Goal: Information Seeking & Learning: Learn about a topic

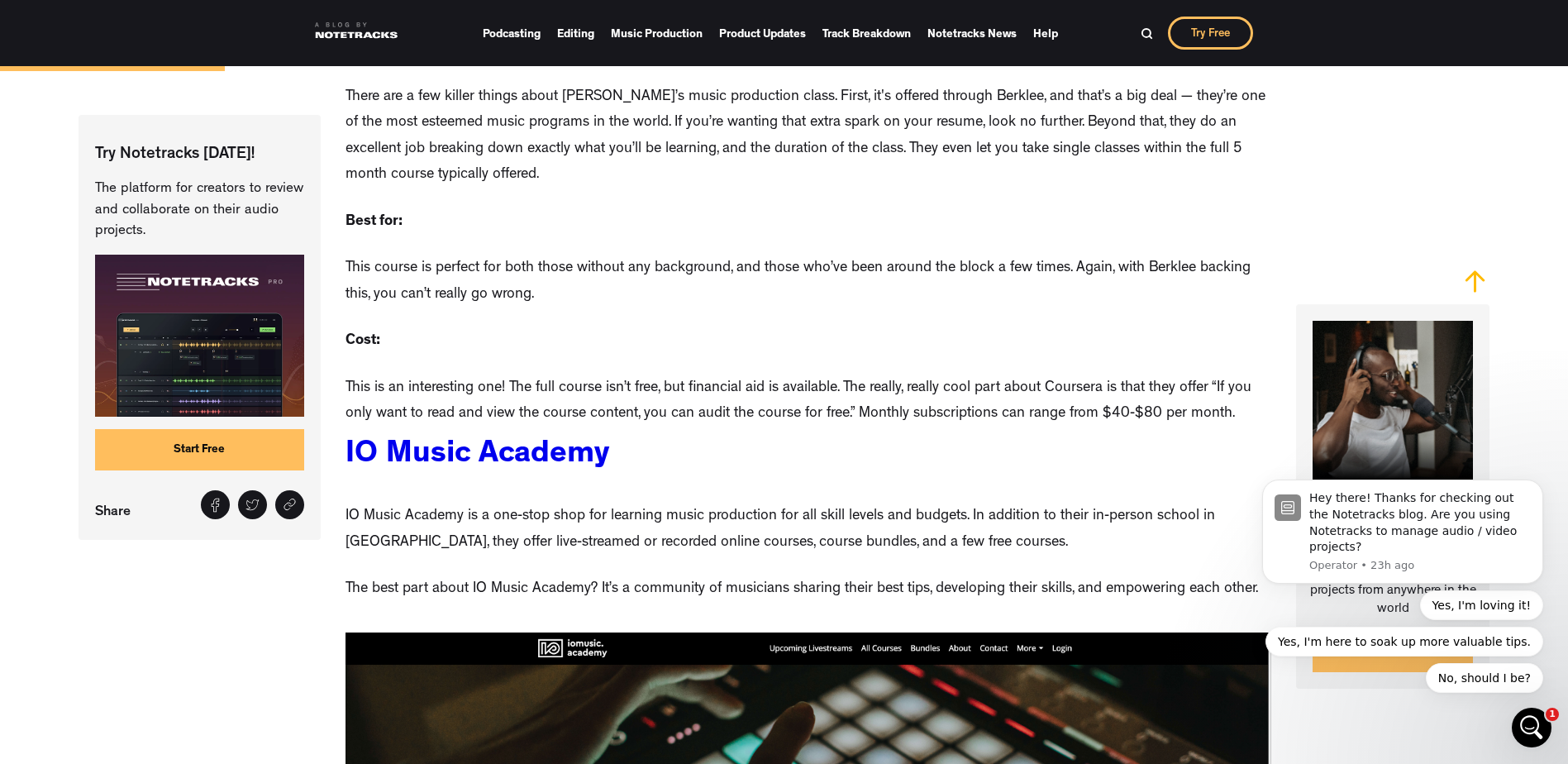
scroll to position [2314, 0]
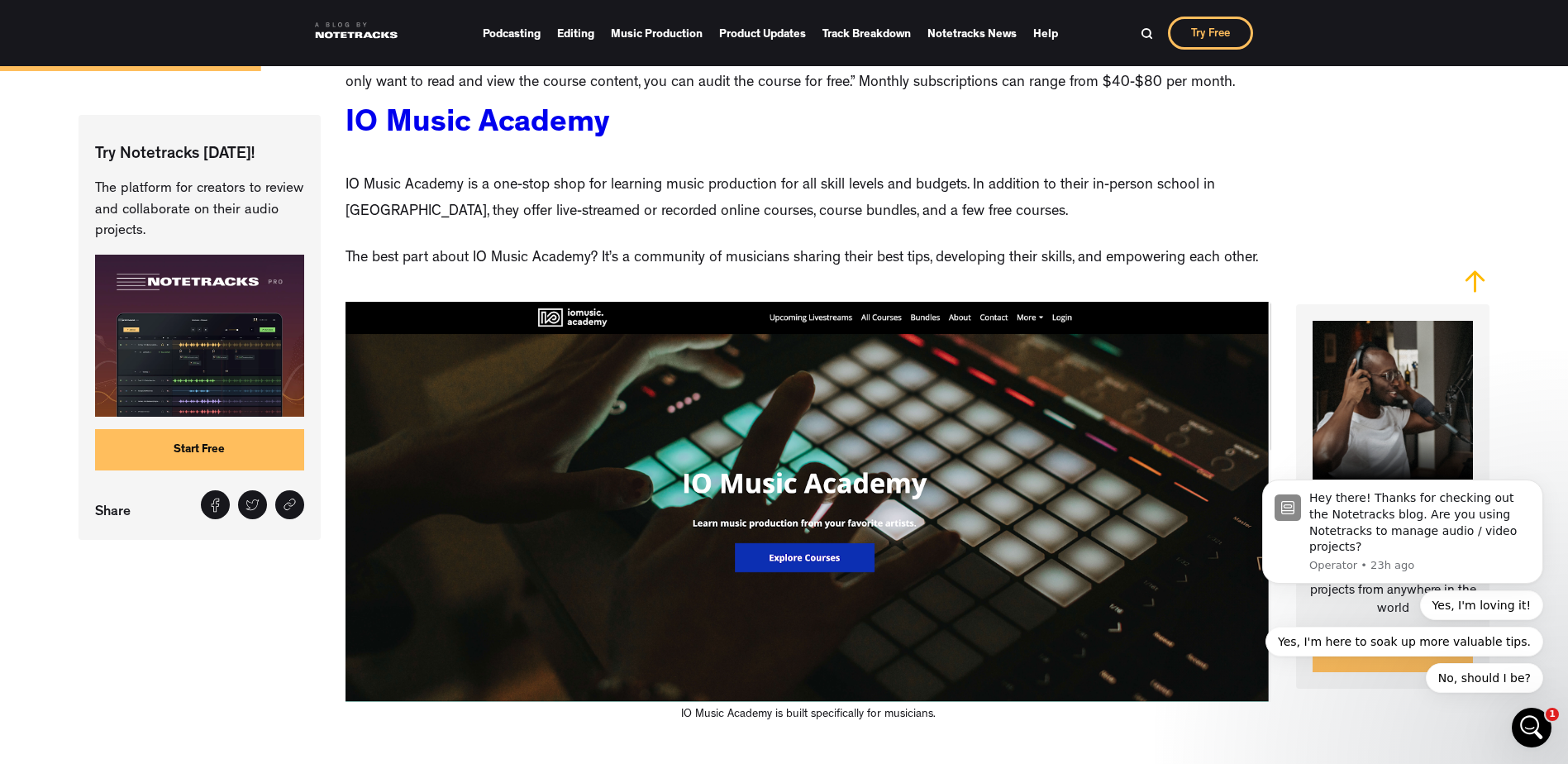
click at [491, 133] on link "IO Music Academy" at bounding box center [477, 125] width 263 height 31
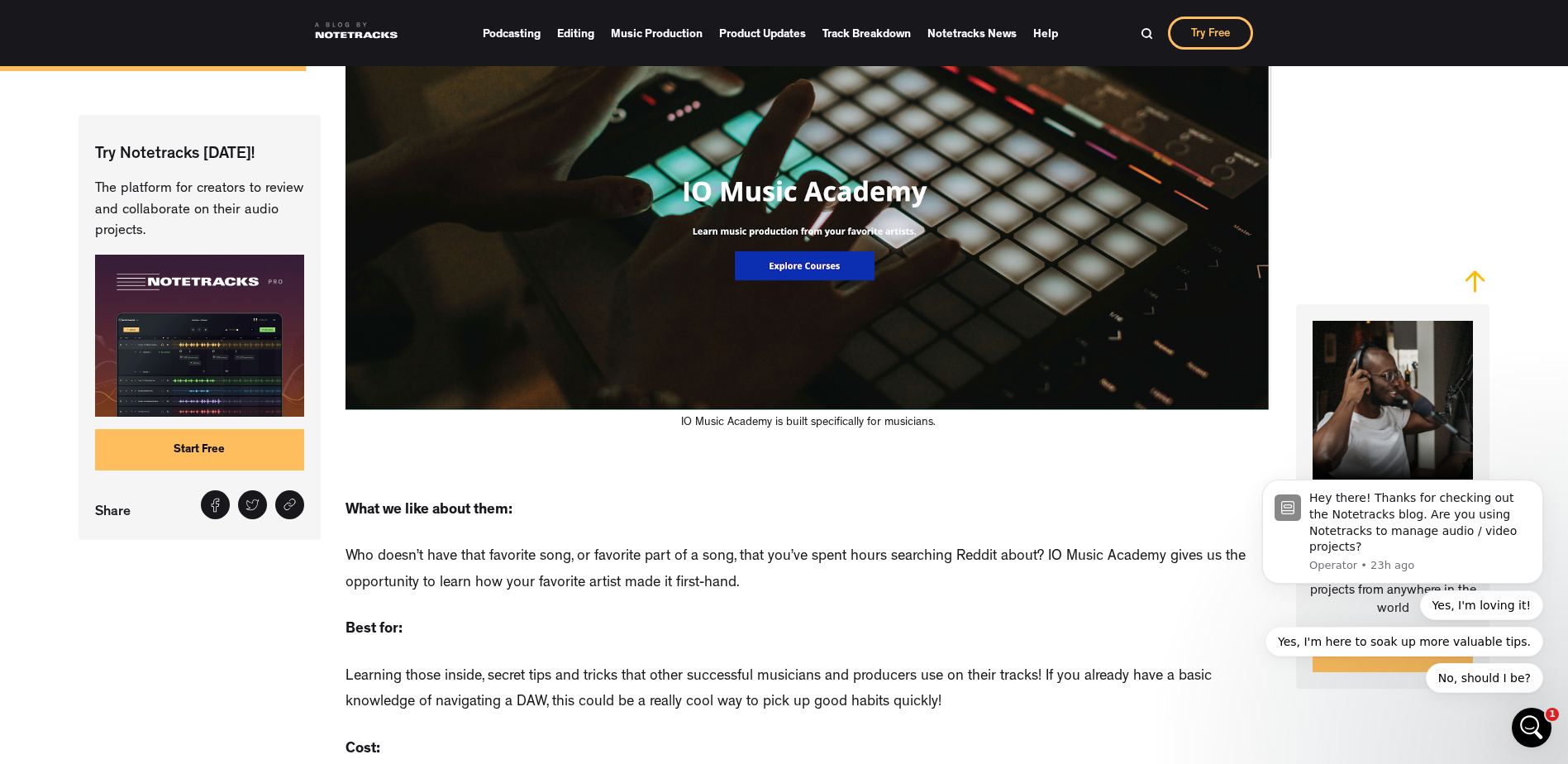
scroll to position [2728, 0]
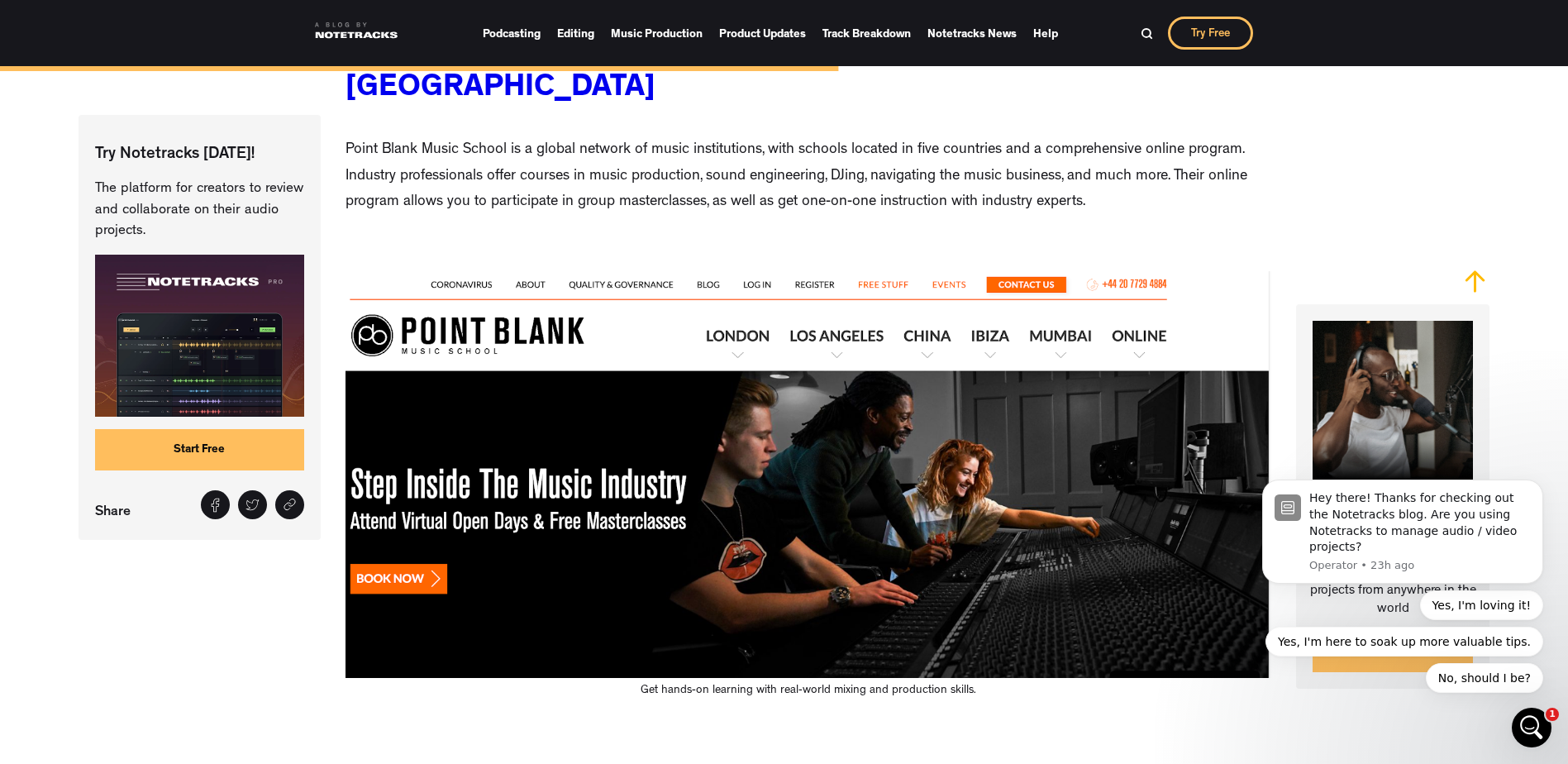
scroll to position [7138, 0]
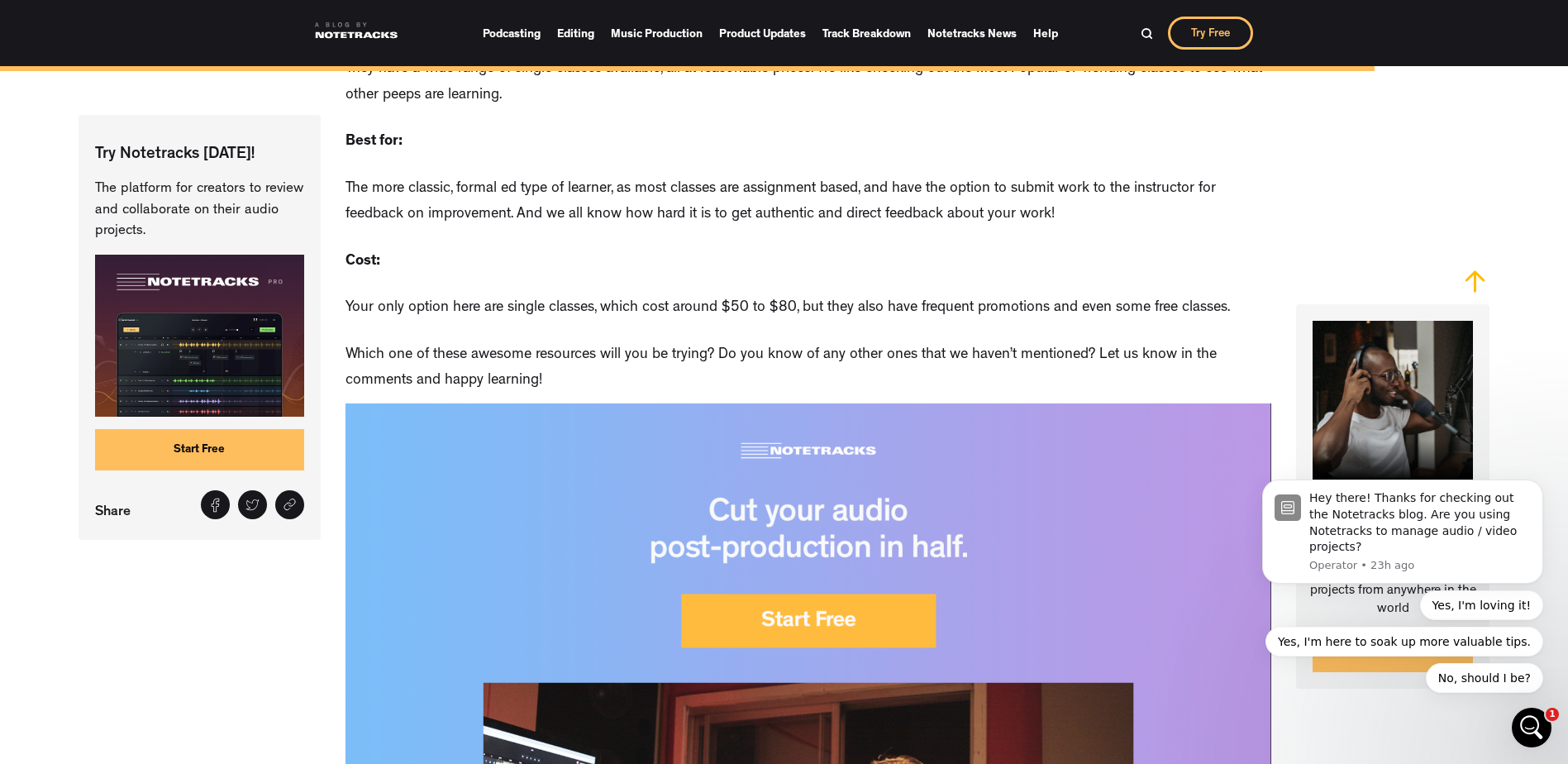
scroll to position [12165, 0]
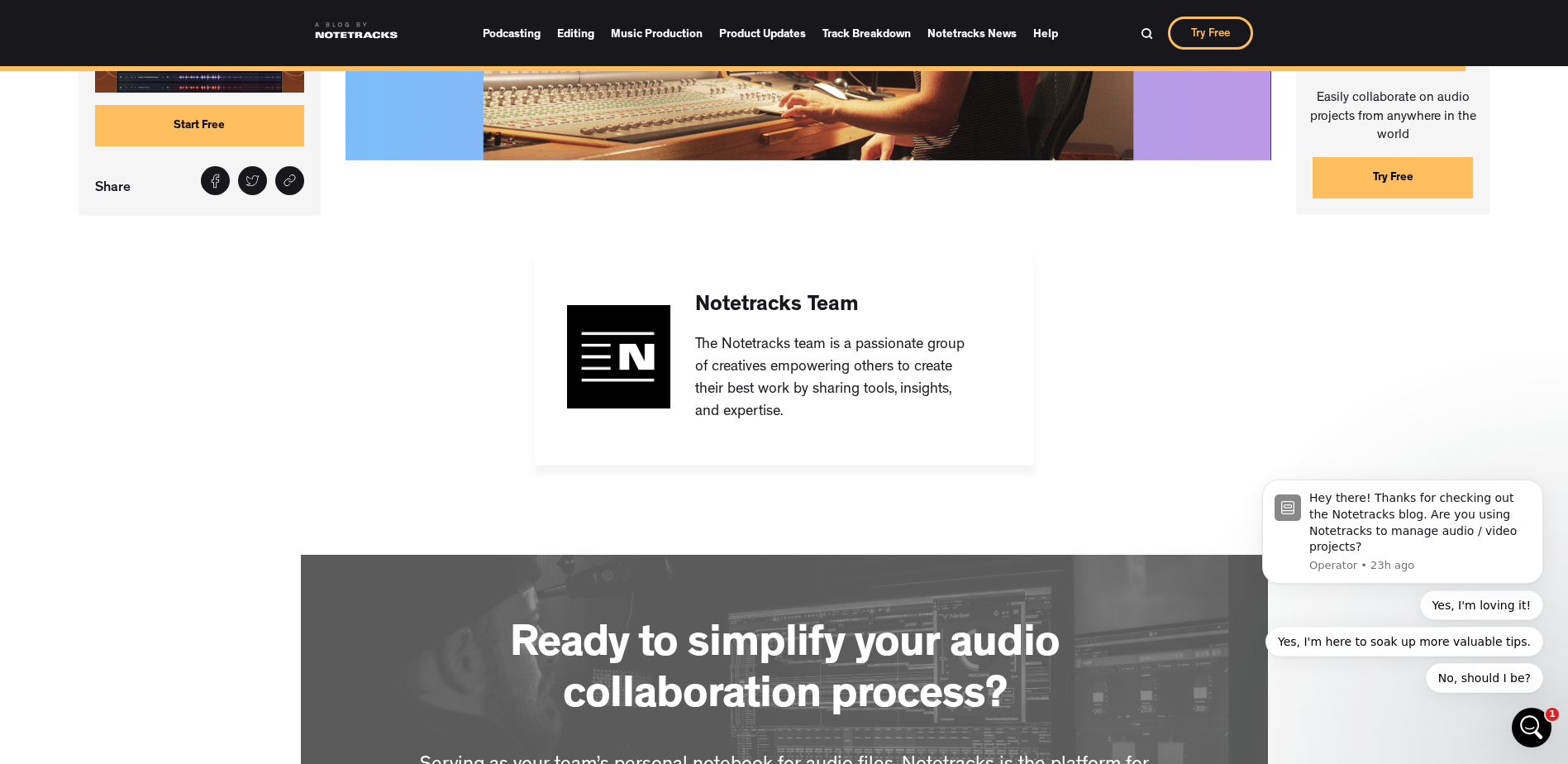
scroll to position [13404, 0]
